Goal: Transaction & Acquisition: Download file/media

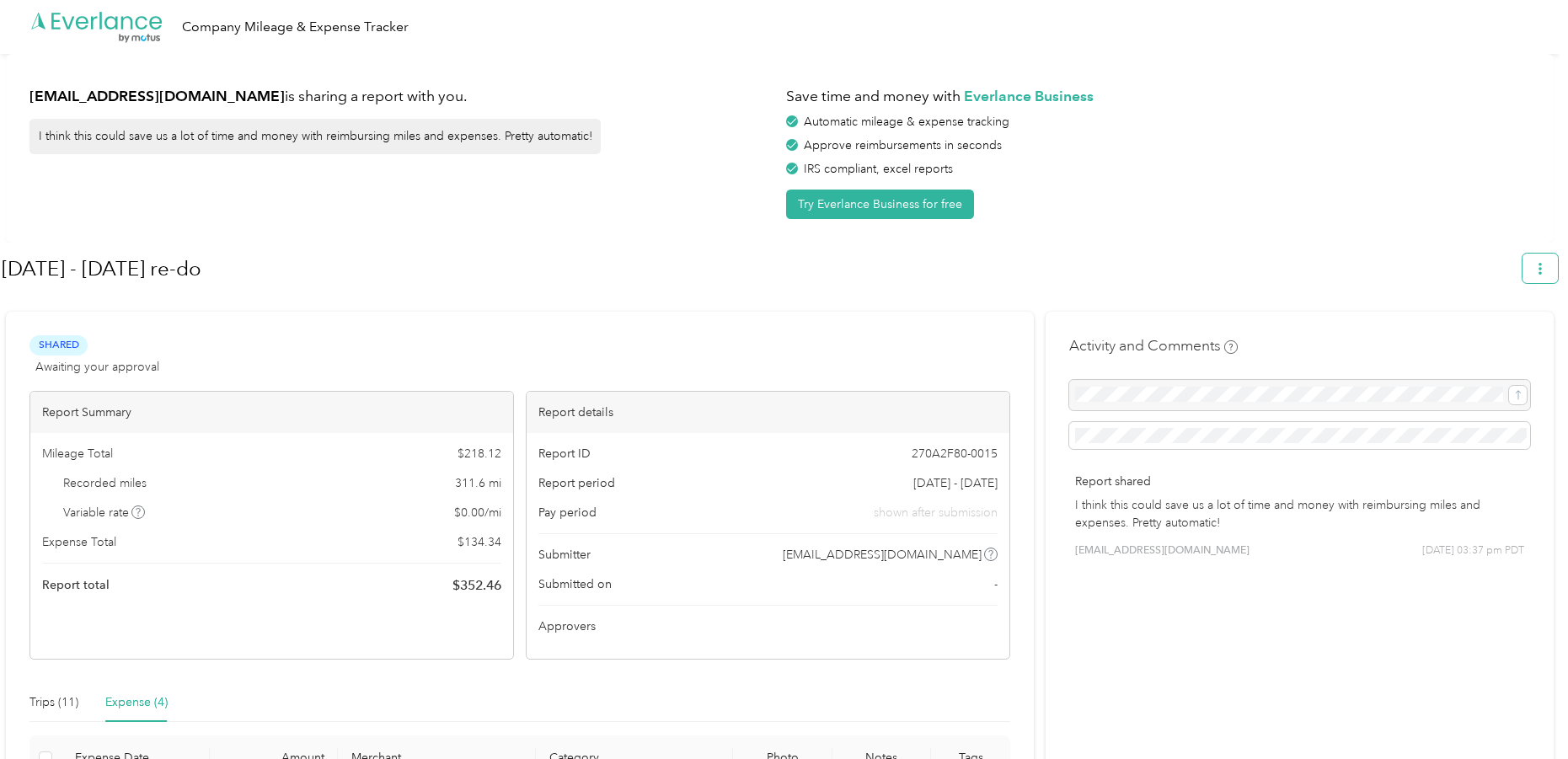
click at [1543, 263] on span "button" at bounding box center [1539, 269] width 12 height 15
click at [1494, 339] on span "Download" at bounding box center [1500, 348] width 55 height 17
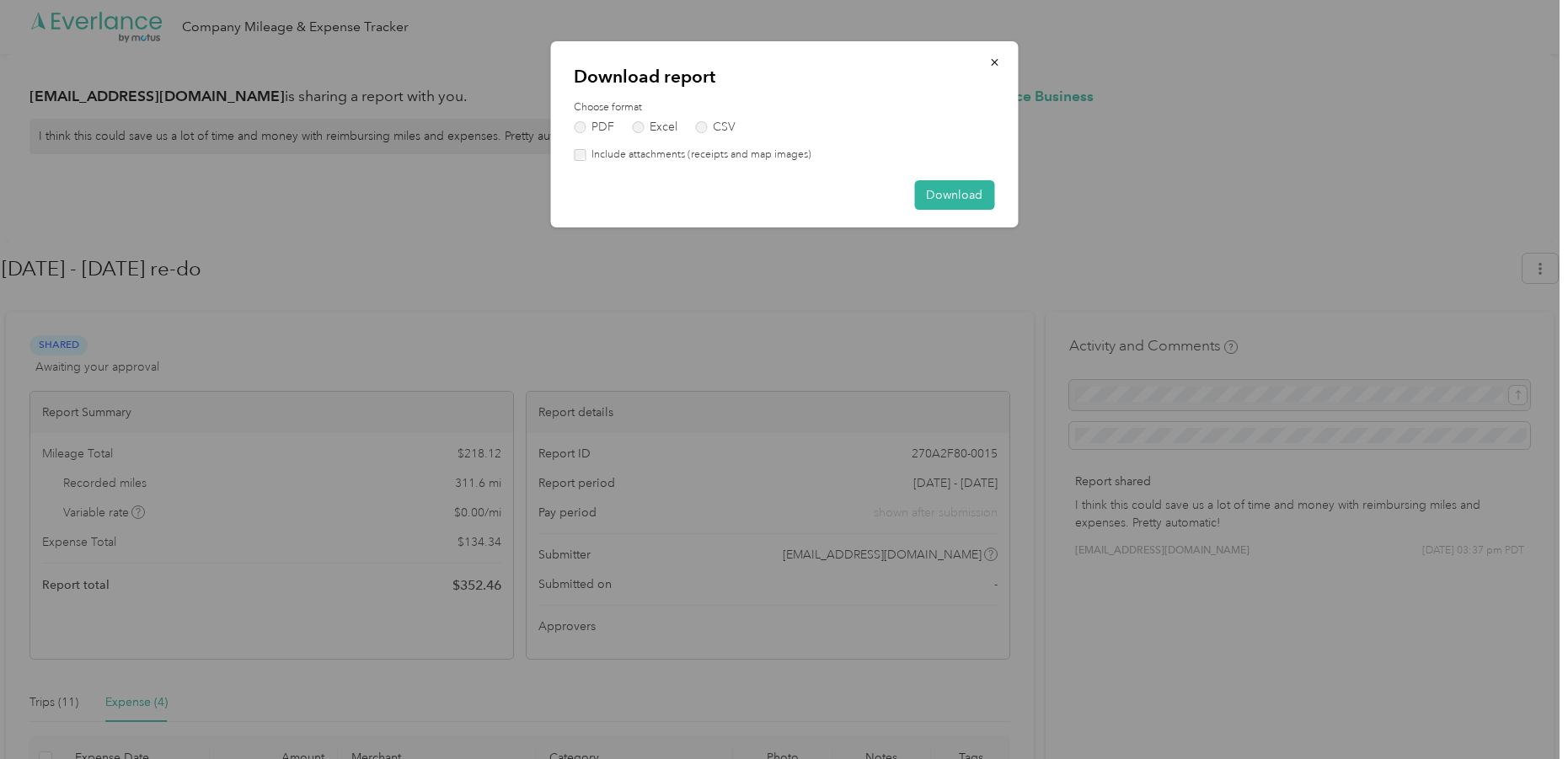
click at [611, 158] on label "Include attachments (receipts and map images)" at bounding box center [699, 155] width 226 height 15
click at [964, 190] on button "Download" at bounding box center [954, 195] width 80 height 29
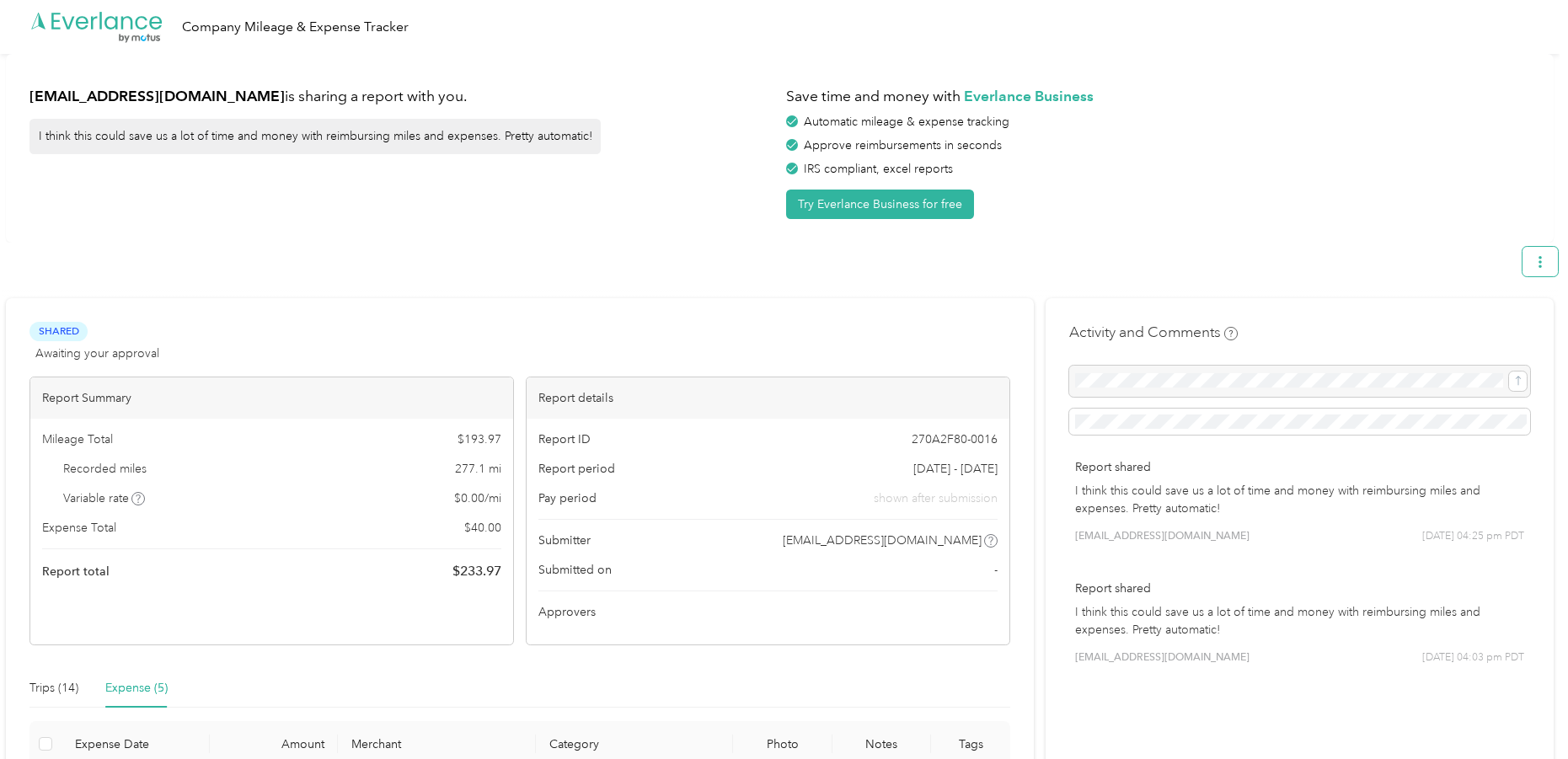
click at [1550, 272] on button "button" at bounding box center [1540, 261] width 35 height 29
click at [1482, 332] on span "Download" at bounding box center [1500, 340] width 55 height 17
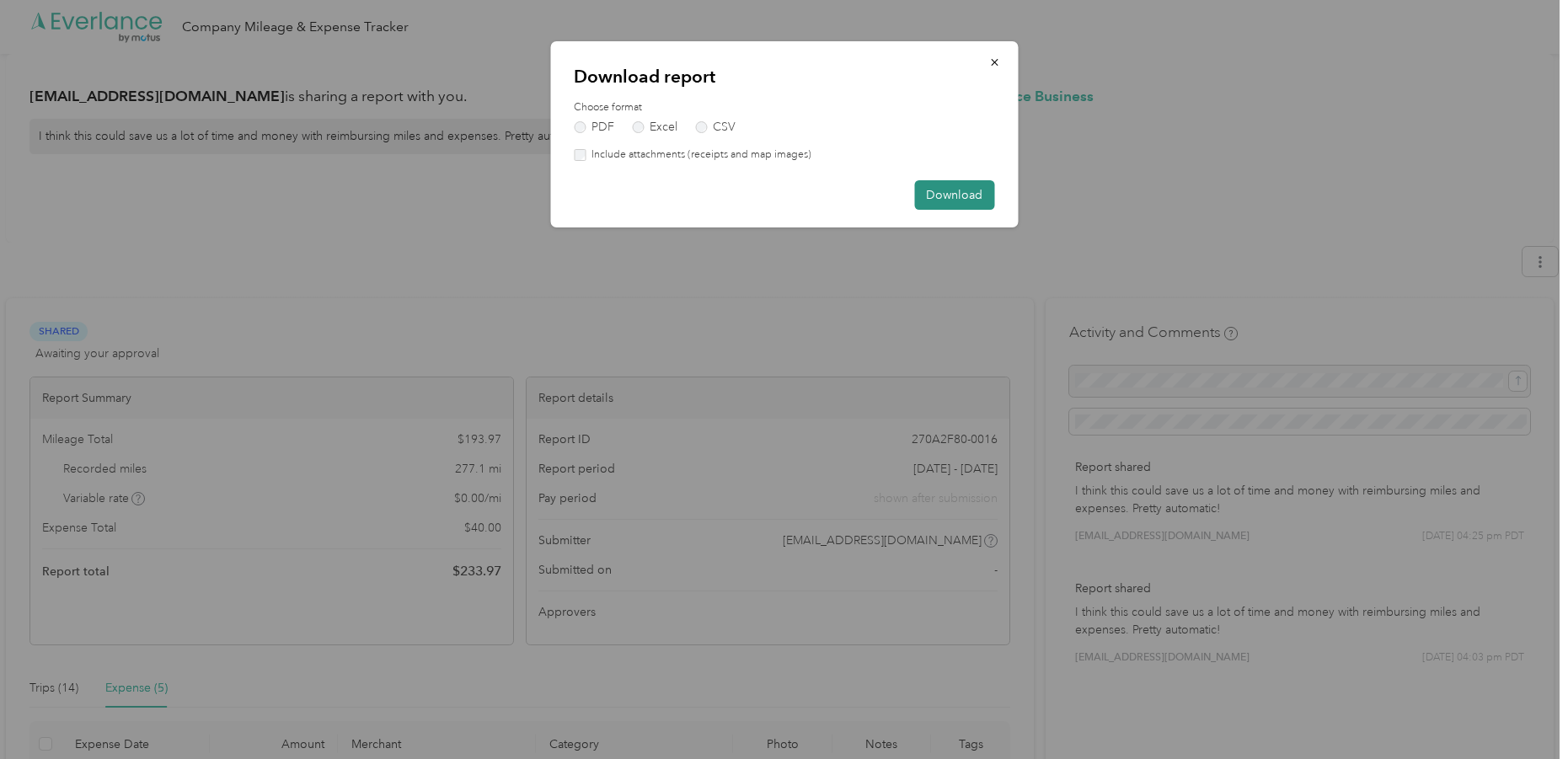
click at [930, 194] on button "Download" at bounding box center [954, 195] width 80 height 29
